Goal: Navigation & Orientation: Find specific page/section

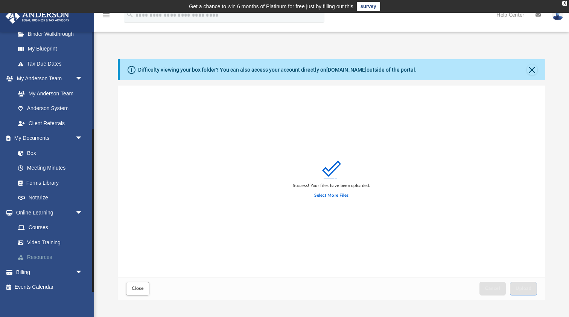
scroll to position [155, 0]
click at [41, 266] on link "Billing arrow_drop_down" at bounding box center [49, 272] width 89 height 15
click at [79, 267] on span "arrow_drop_down" at bounding box center [82, 272] width 15 height 15
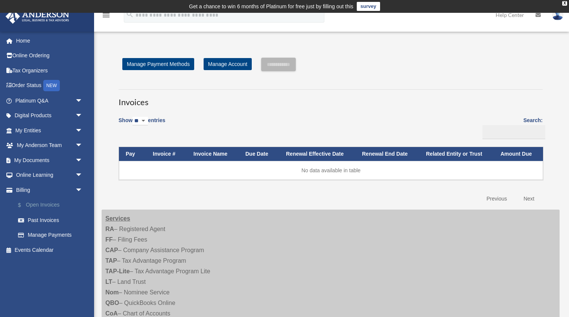
click at [51, 204] on link "$ Open Invoices" at bounding box center [53, 204] width 84 height 15
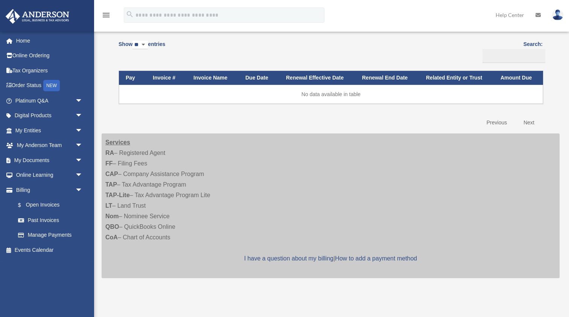
scroll to position [84, 0]
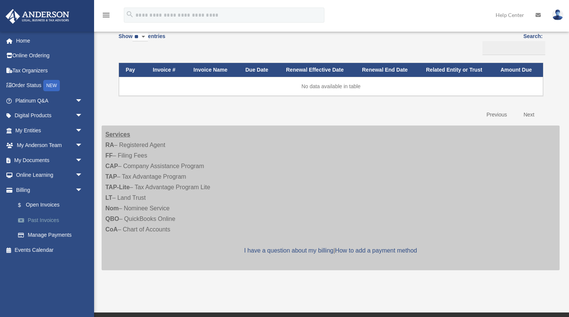
click at [56, 221] on link "Past Invoices" at bounding box center [53, 219] width 84 height 15
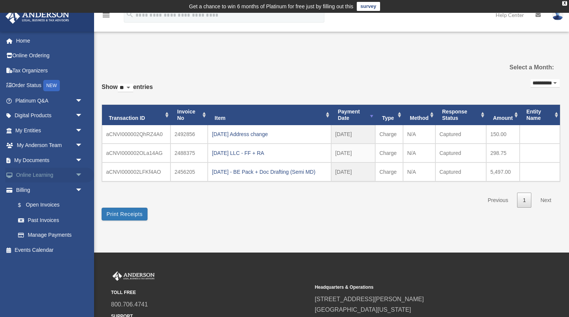
click at [63, 172] on link "Online Learning arrow_drop_down" at bounding box center [49, 175] width 89 height 15
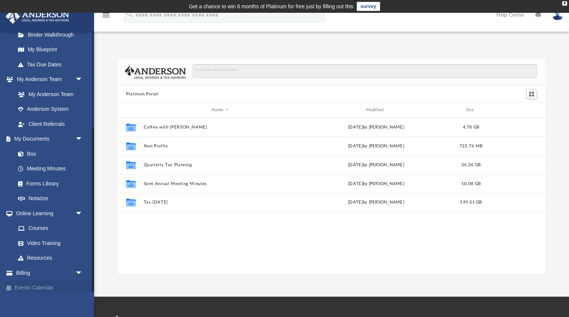
scroll to position [171, 428]
click at [47, 284] on link "Events Calendar" at bounding box center [49, 287] width 89 height 15
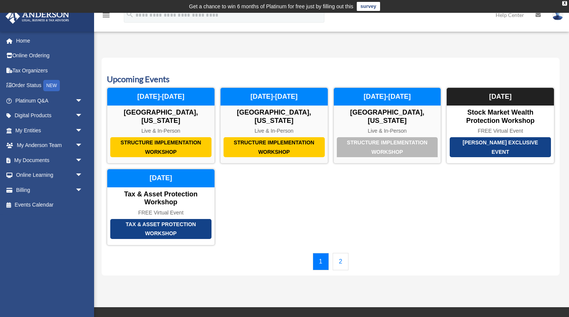
click at [342, 253] on link "2" at bounding box center [341, 261] width 16 height 17
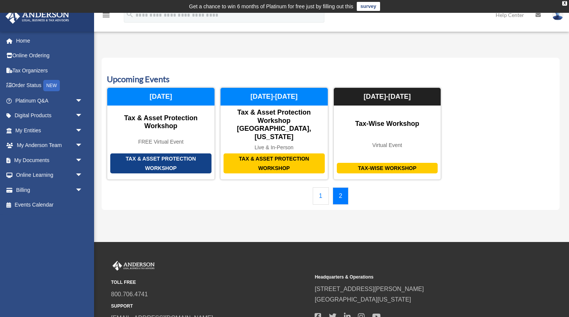
click at [324, 187] on link "1" at bounding box center [321, 195] width 16 height 17
